Goal: Check status: Check status

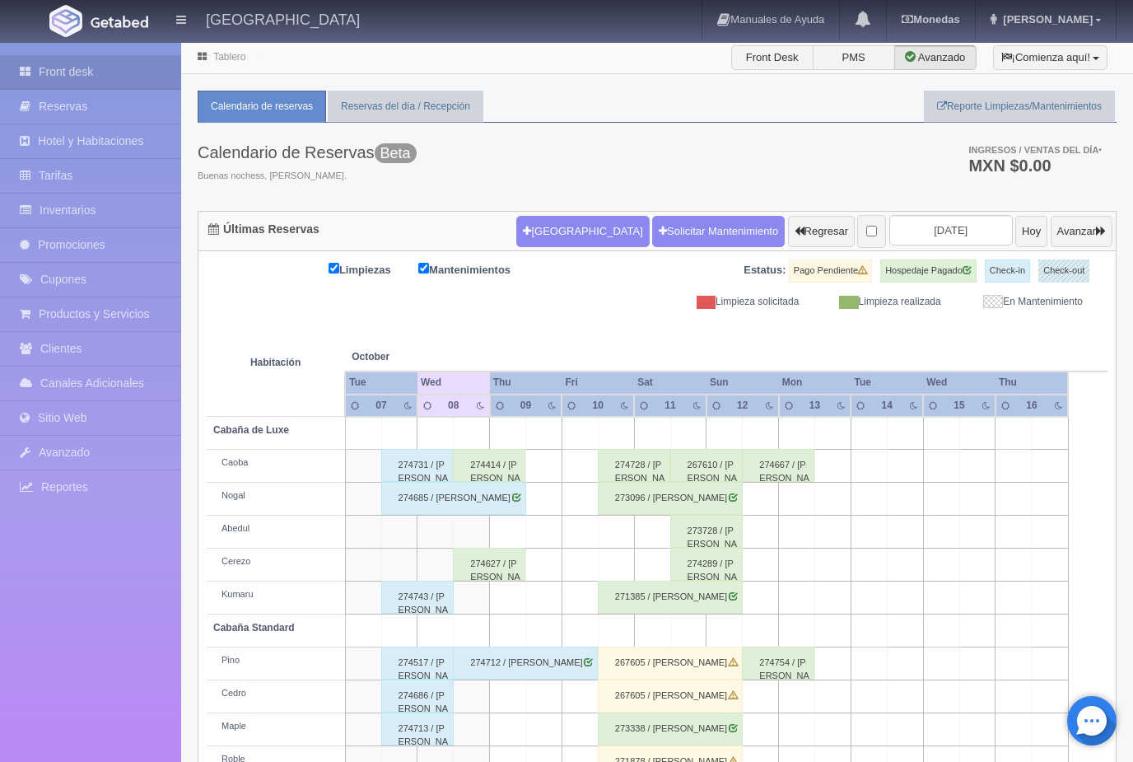
scroll to position [30, 0]
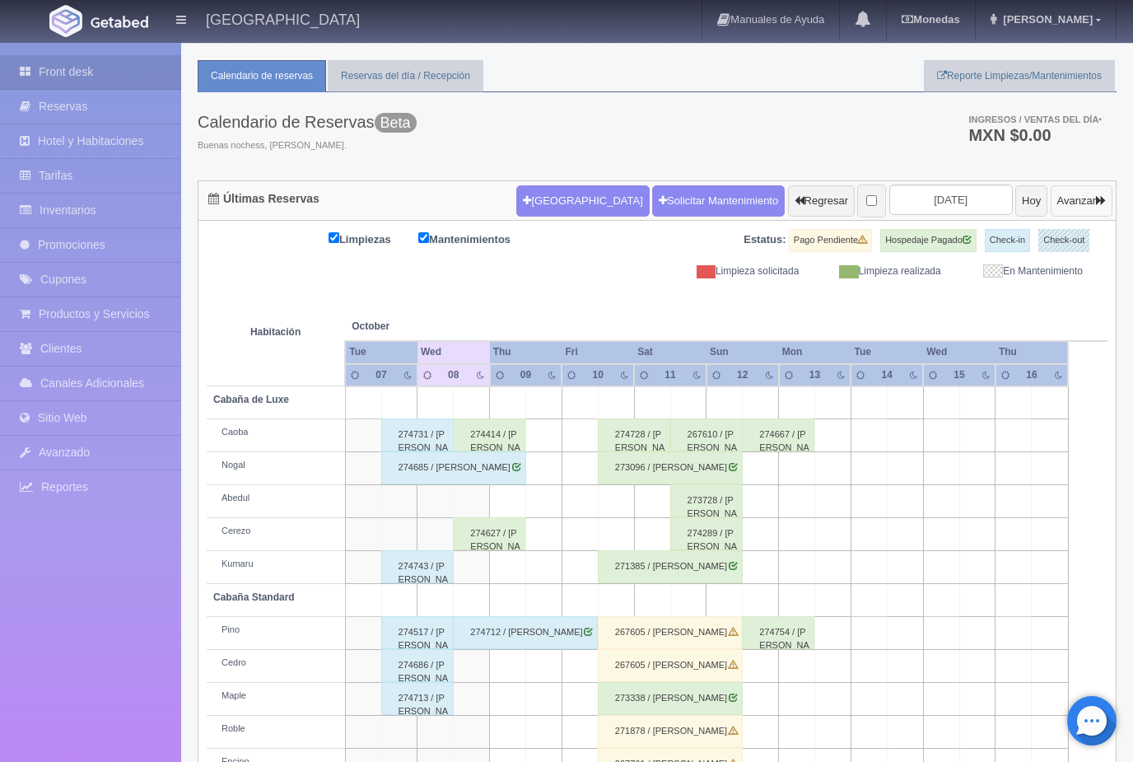
click at [1082, 203] on button "Avanzar" at bounding box center [1082, 200] width 62 height 31
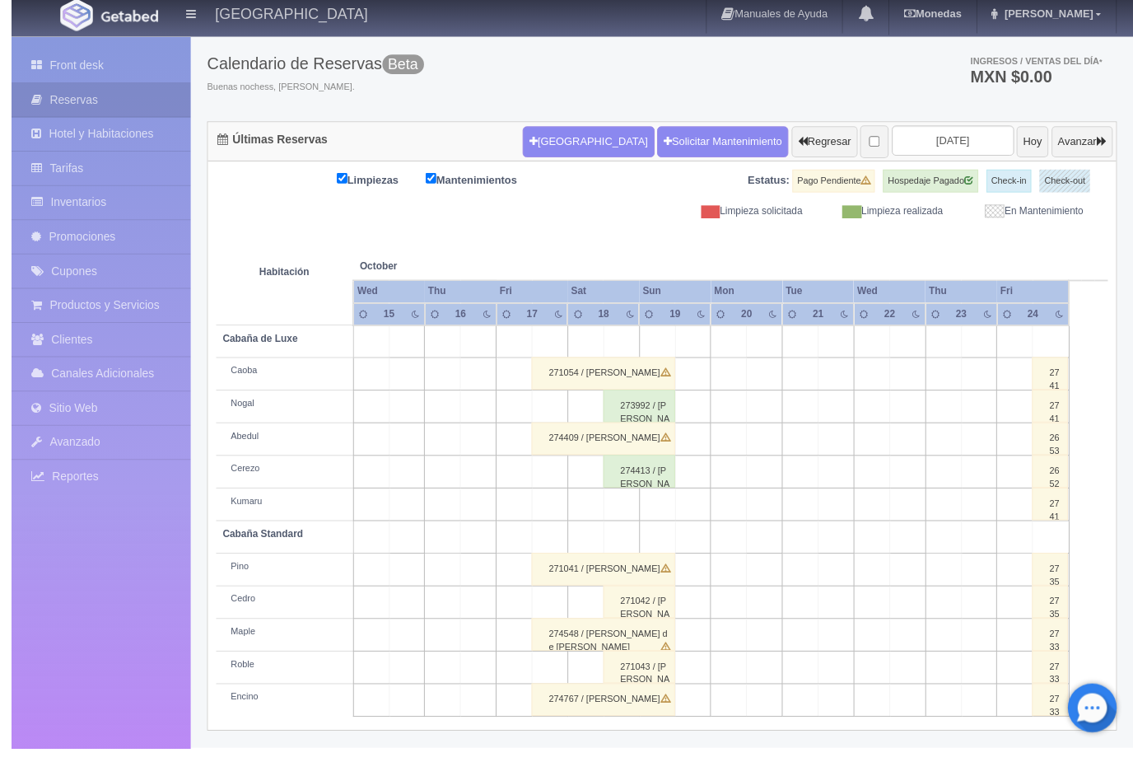
scroll to position [30, 0]
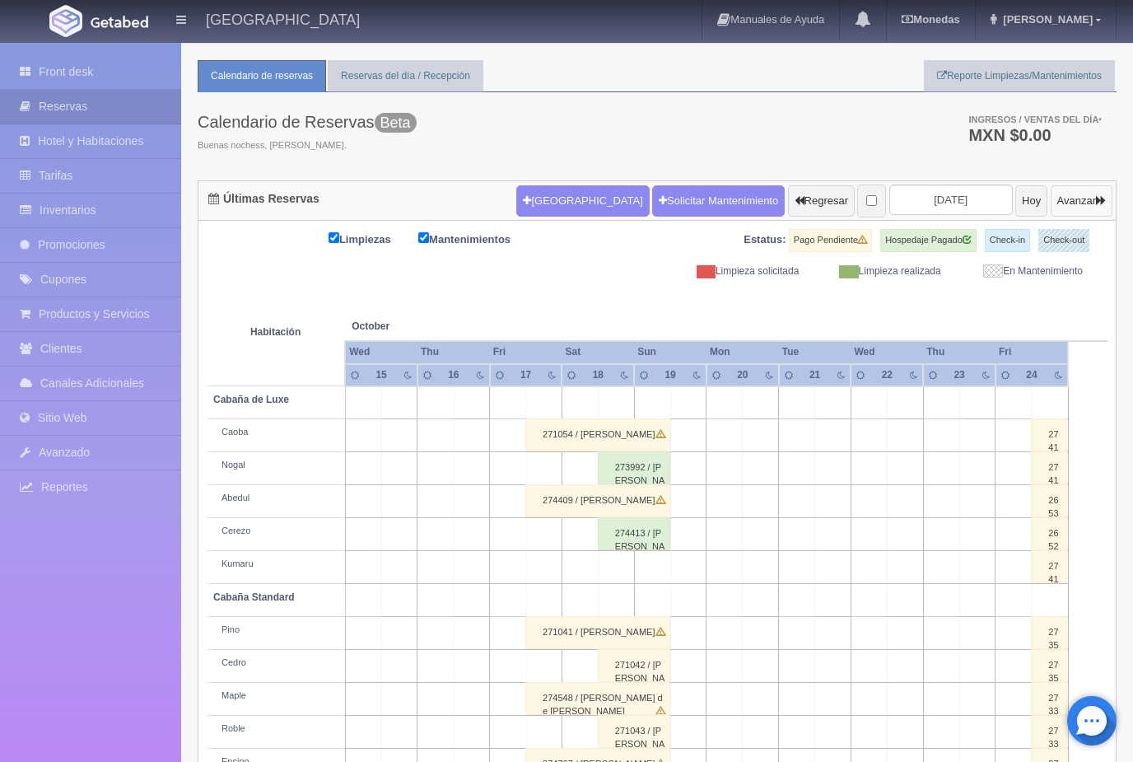
click at [1086, 206] on button "Avanzar" at bounding box center [1082, 200] width 62 height 31
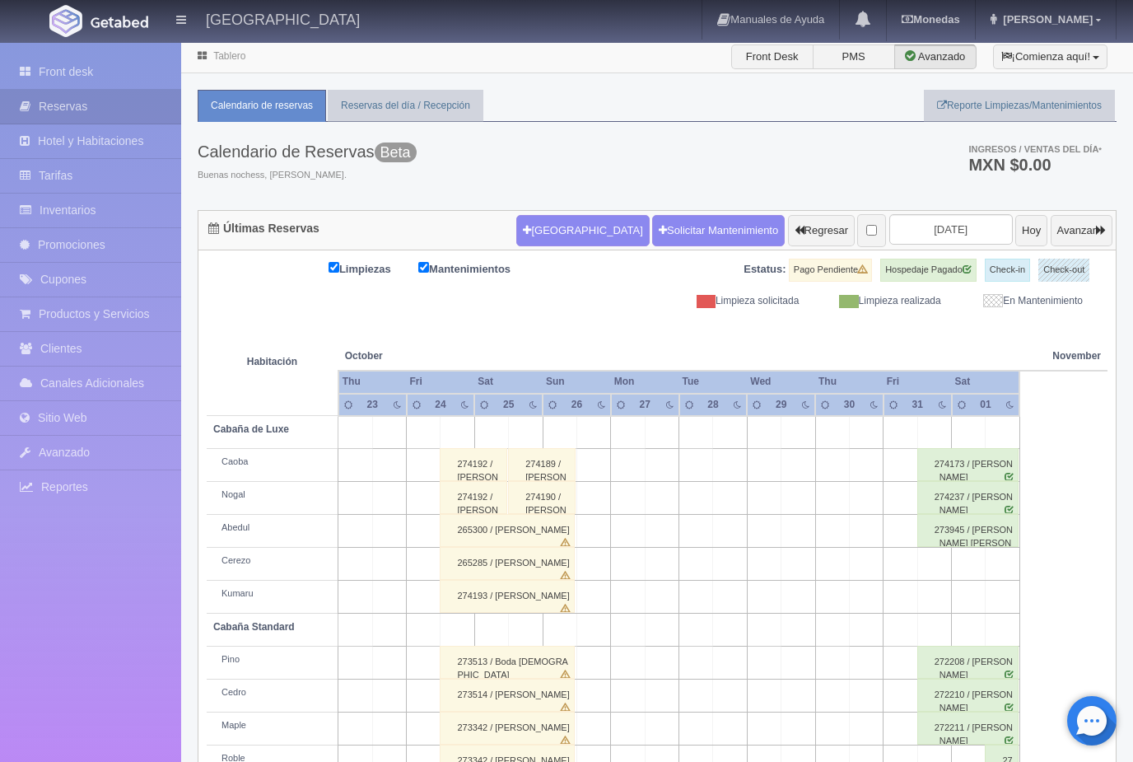
scroll to position [30, 0]
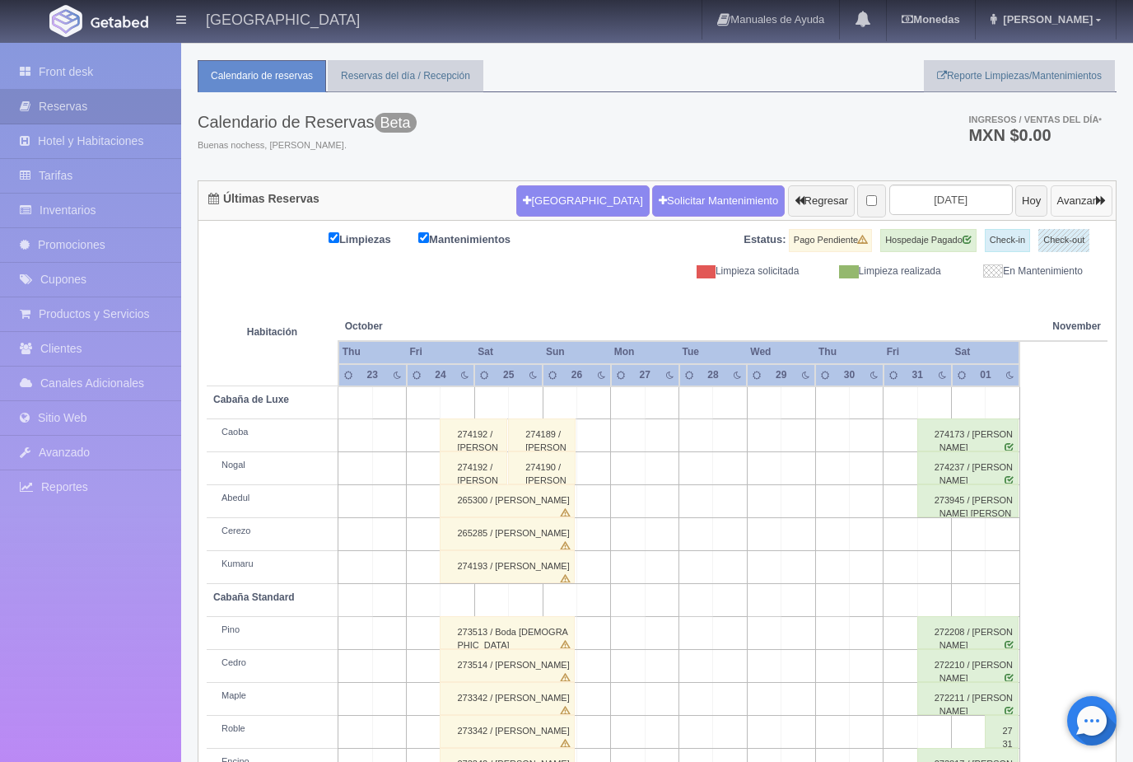
click at [1084, 198] on button "Avanzar" at bounding box center [1082, 200] width 62 height 31
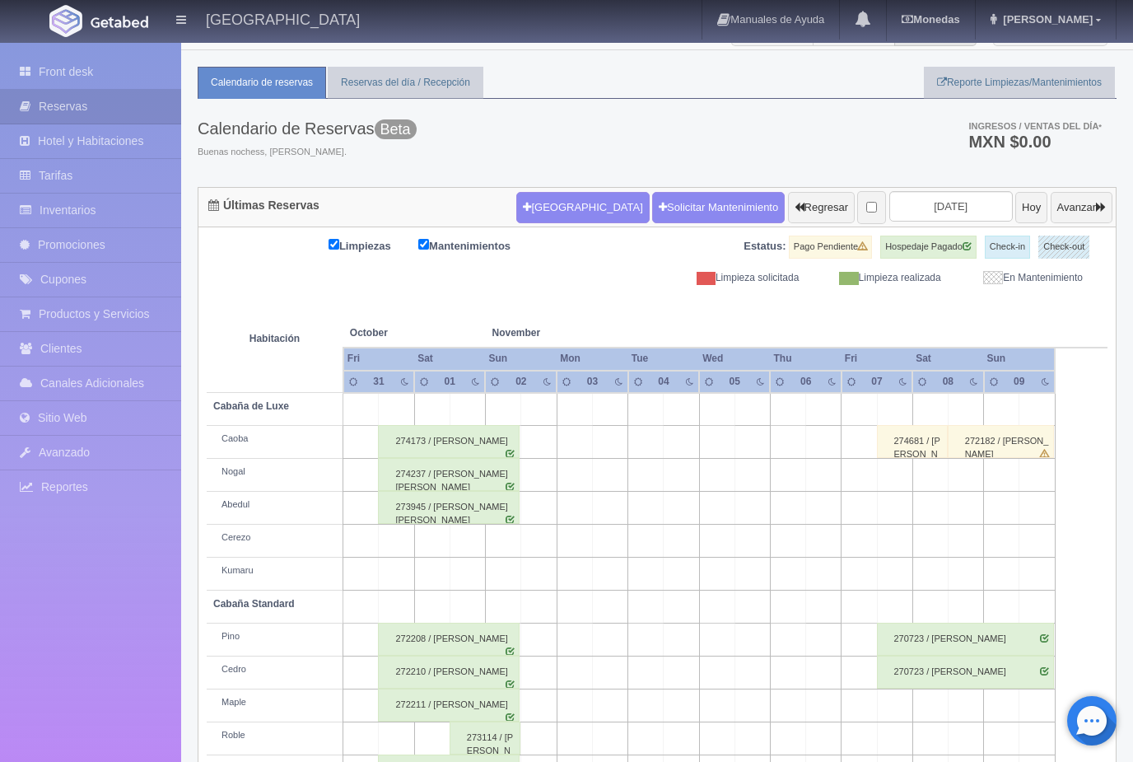
scroll to position [30, 0]
